Goal: Information Seeking & Learning: Learn about a topic

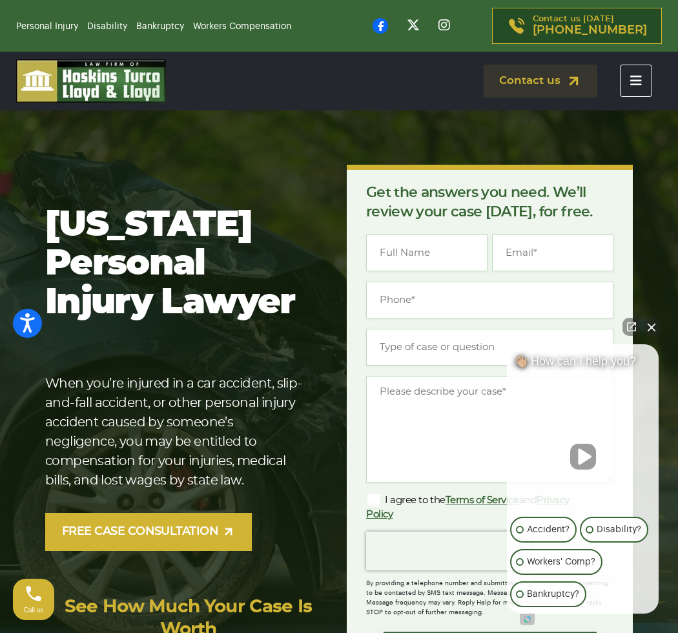
click at [640, 88] on button "Toggle navigation" at bounding box center [636, 81] width 32 height 32
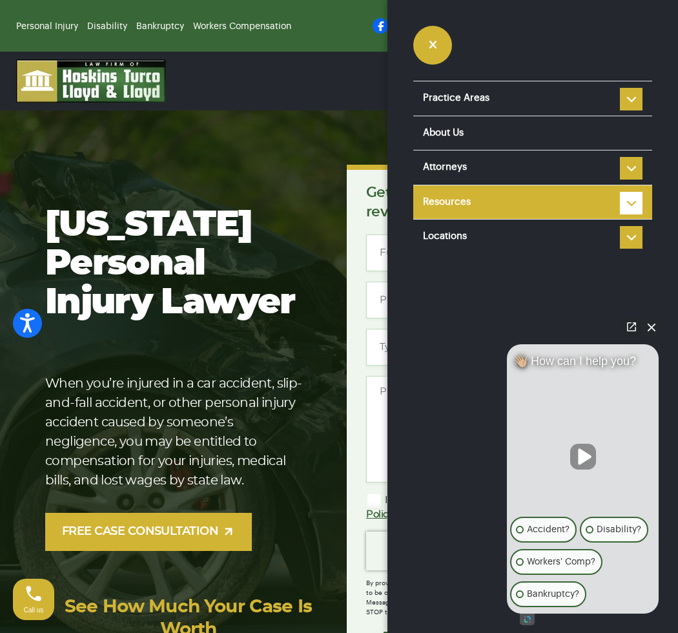
click at [629, 194] on li "Resources Reviews Police Accident Reports Personal injury FAQ Types of Car Acci…" at bounding box center [532, 202] width 239 height 35
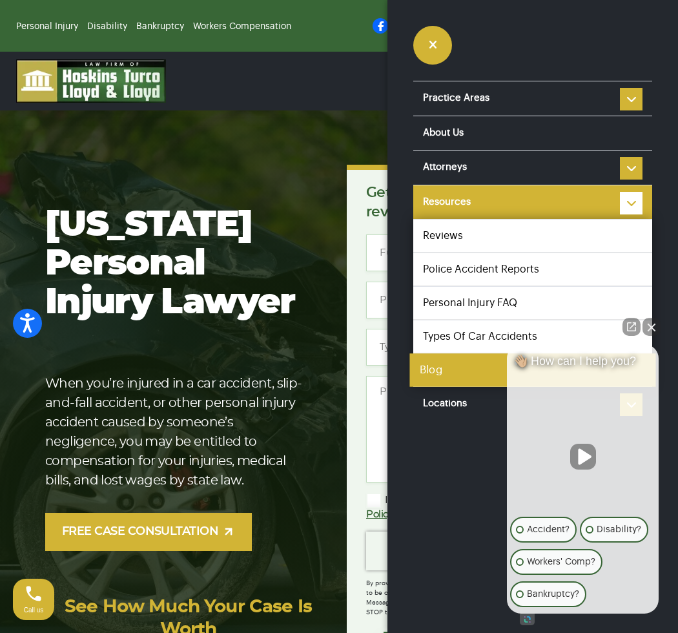
click at [449, 376] on link "Blog" at bounding box center [532, 370] width 246 height 34
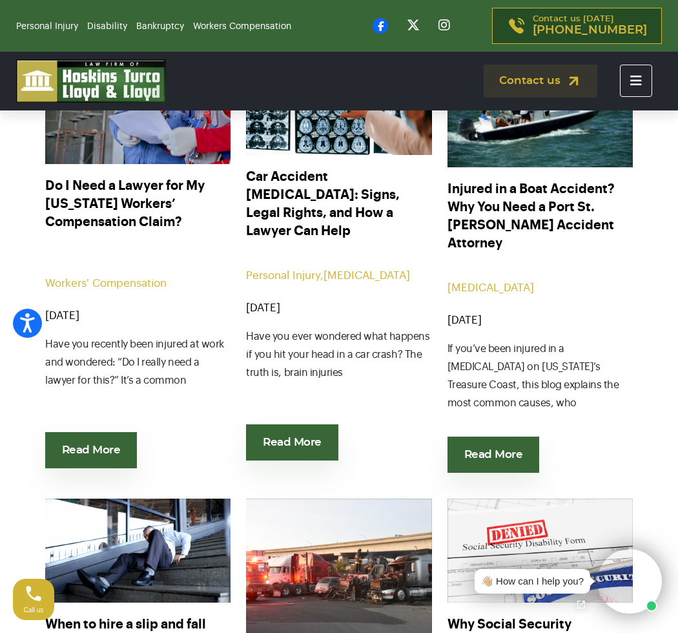
scroll to position [431, 0]
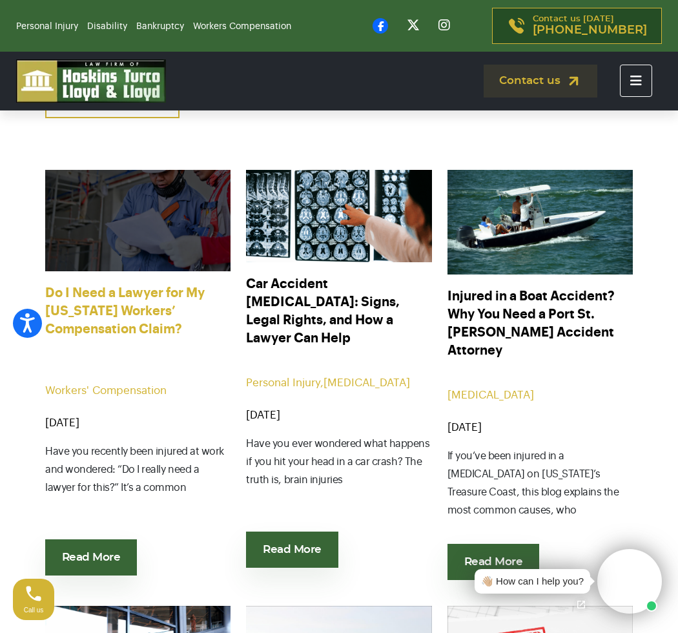
click at [147, 298] on link "Do I Need a Lawyer for My [US_STATE] Workers’ Compensation Claim?" at bounding box center [137, 311] width 185 height 55
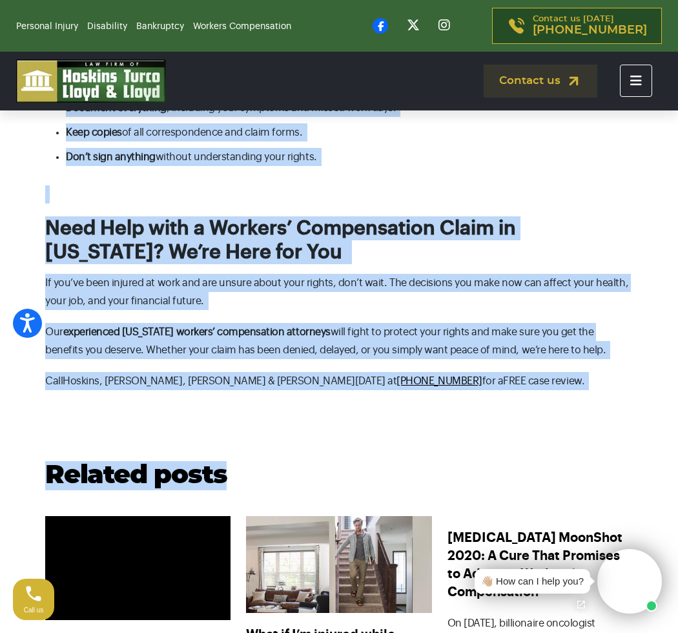
scroll to position [2151, 0]
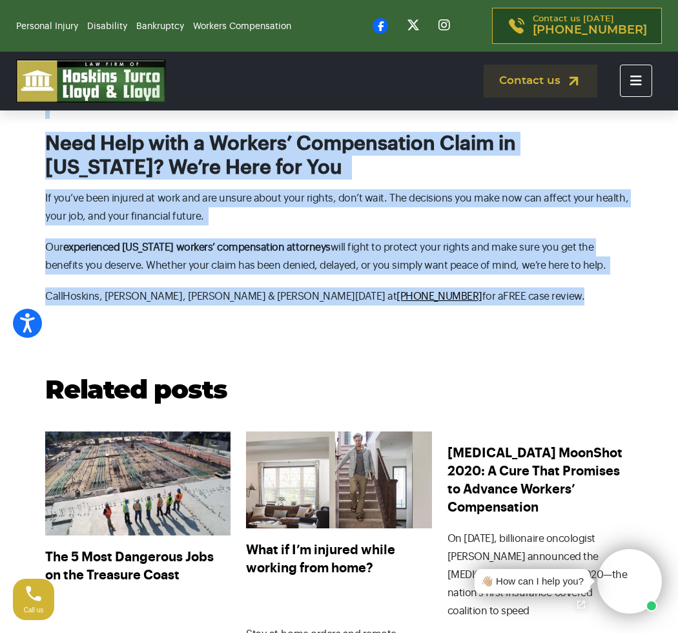
drag, startPoint x: 48, startPoint y: 180, endPoint x: 409, endPoint y: 276, distance: 373.4
click at [409, 276] on body "Press Alt+1 for screen-reader mode, Alt+0 to cancel Accessibility Screen-Reader…" at bounding box center [339, 168] width 678 height 4426
copy body "Do I Need a Lawyer for My Florida Workers’ Compensation Claim? Workers' Compens…"
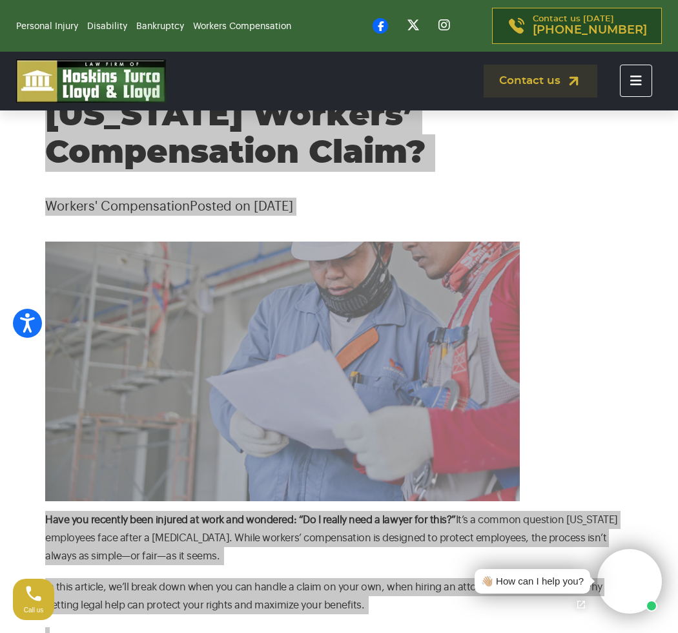
scroll to position [108, 0]
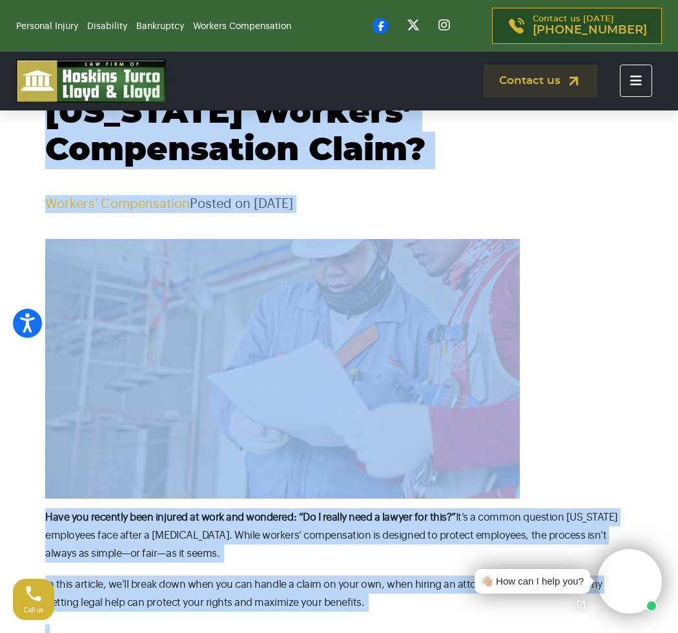
click at [522, 172] on div "Do I Need a Lawyer for My Florida Workers’ Compensation Claim? Workers' Compens…" at bounding box center [339, 135] width 620 height 156
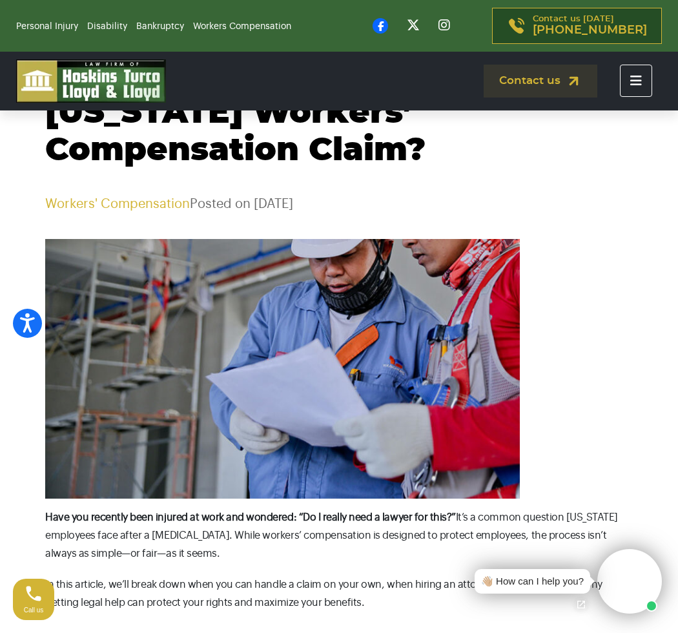
click at [498, 163] on h1 "Do I Need a Lawyer for My Florida Workers’ Compensation Claim?" at bounding box center [338, 113] width 587 height 112
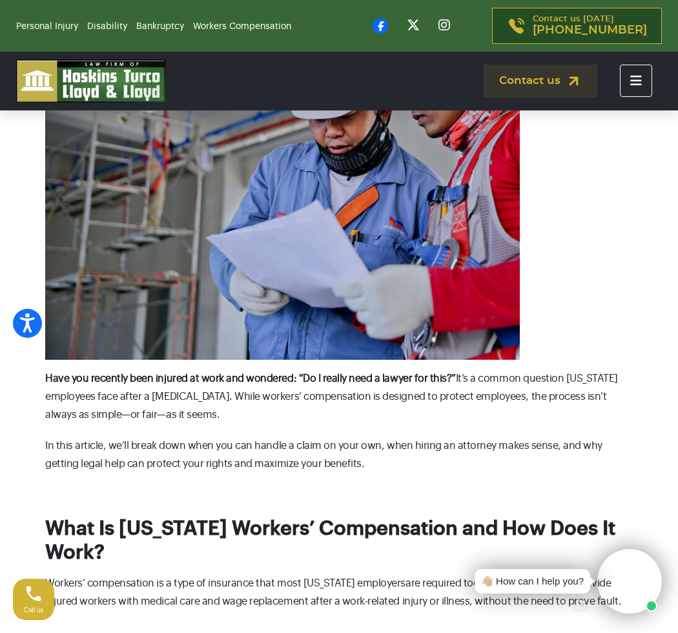
scroll to position [323, 0]
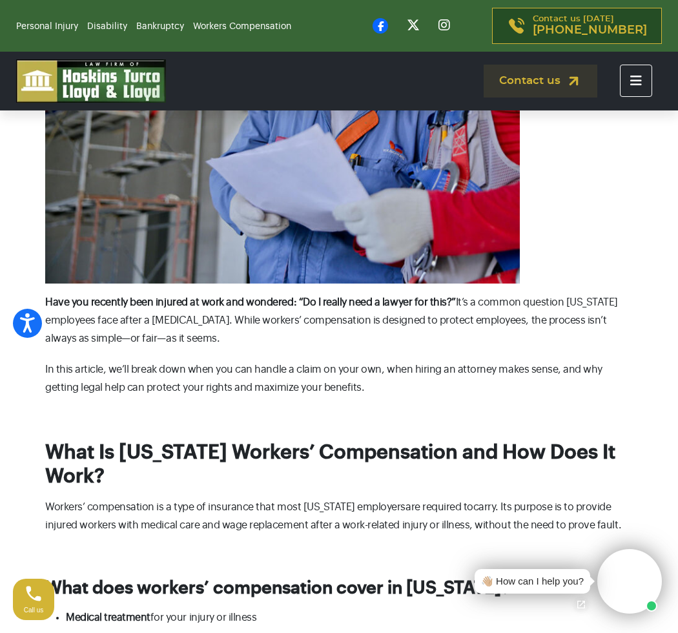
click at [578, 156] on h1 at bounding box center [338, 153] width 587 height 259
click at [625, 2] on div "Personal Injury Disability Bankruptcy Workers Compensation Contact us today (86…" at bounding box center [339, 26] width 678 height 52
click at [572, 203] on h1 at bounding box center [338, 153] width 587 height 259
